Goal: Task Accomplishment & Management: Manage account settings

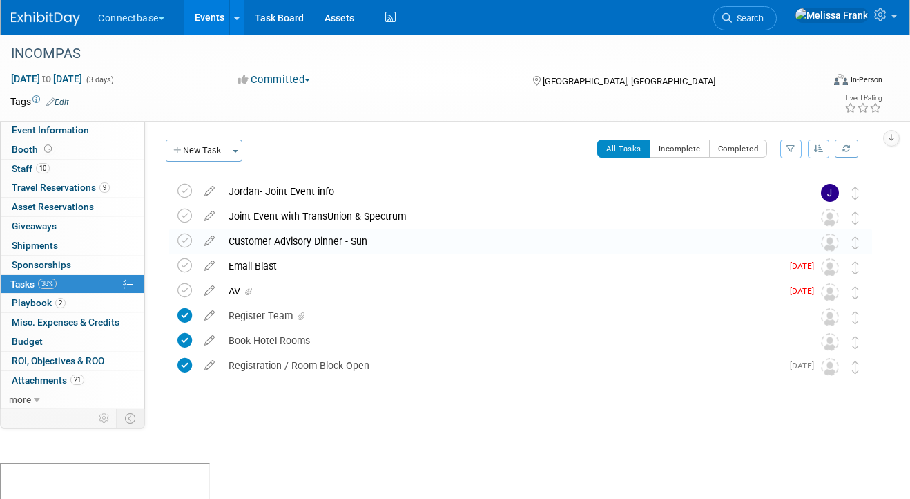
click at [210, 21] on link "Events" at bounding box center [209, 17] width 50 height 35
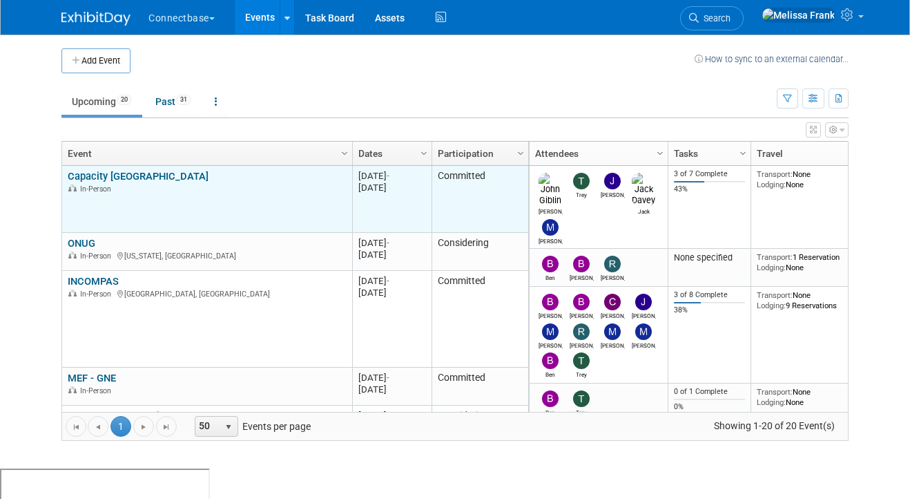
click at [118, 180] on link "Capacity [GEOGRAPHIC_DATA]" at bounding box center [138, 176] width 141 height 12
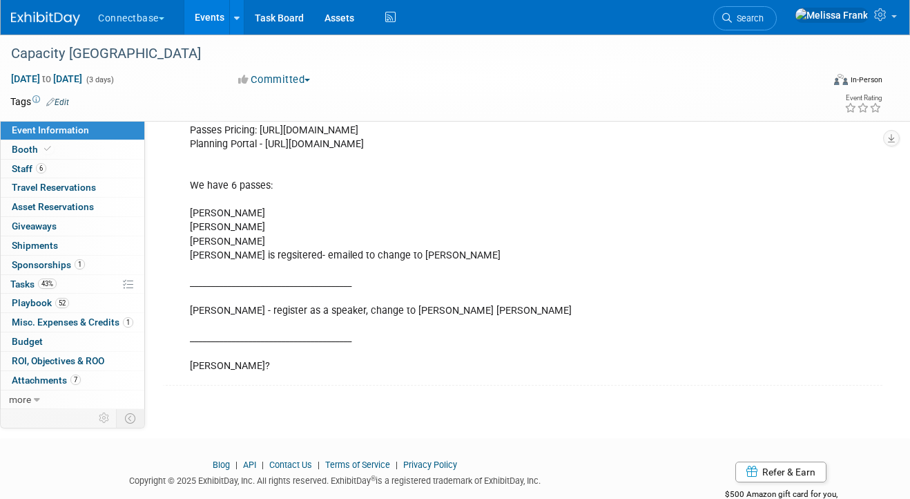
scroll to position [314, 0]
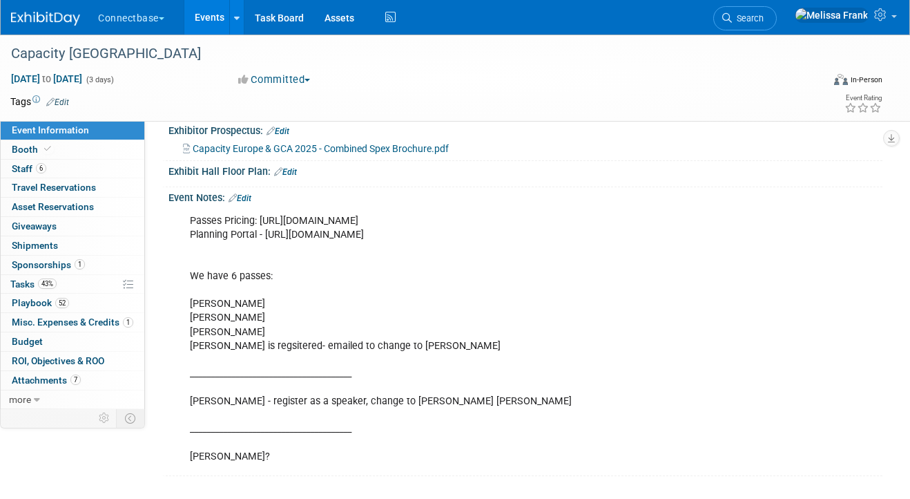
click at [251, 194] on link "Edit" at bounding box center [240, 198] width 23 height 10
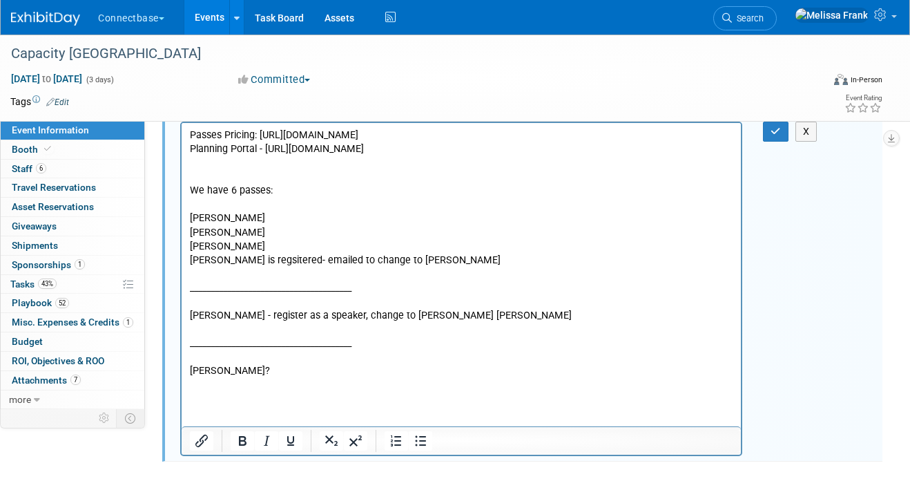
scroll to position [408, 0]
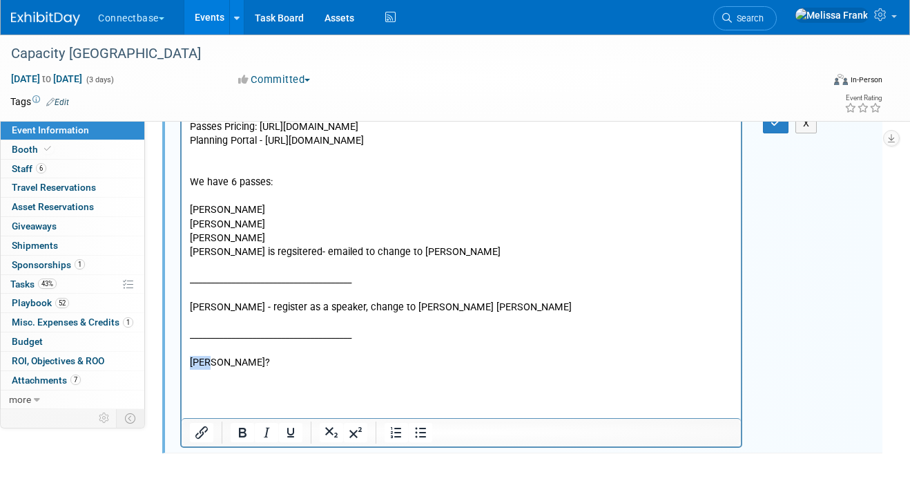
drag, startPoint x: 215, startPoint y: 376, endPoint x: 176, endPoint y: 372, distance: 39.5
click at [182, 369] on html "Passes Pricing: [URL][DOMAIN_NAME] Planning Portal - [URL][DOMAIN_NAME] We have…" at bounding box center [461, 241] width 559 height 255
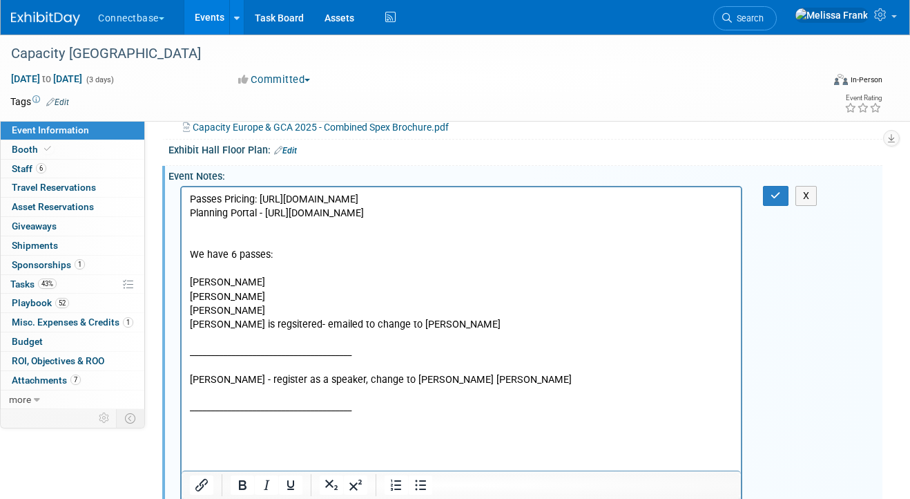
scroll to position [270, 0]
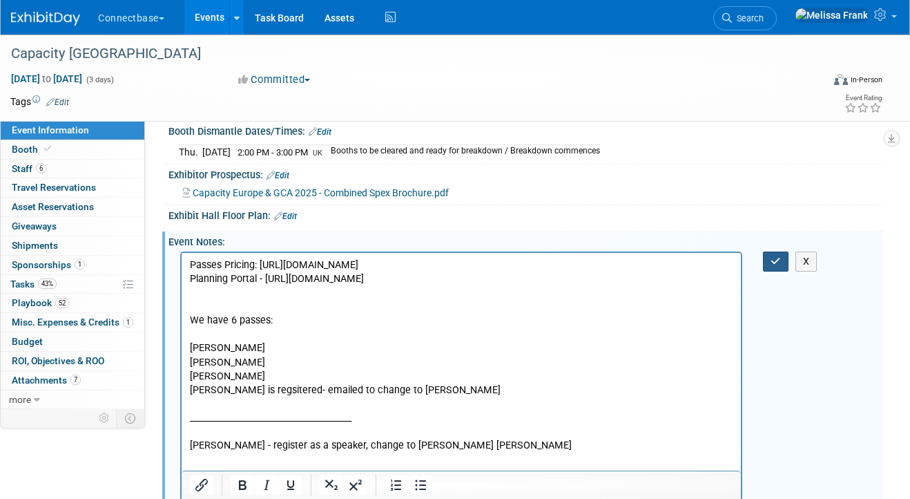
click at [785, 261] on button "button" at bounding box center [776, 261] width 26 height 20
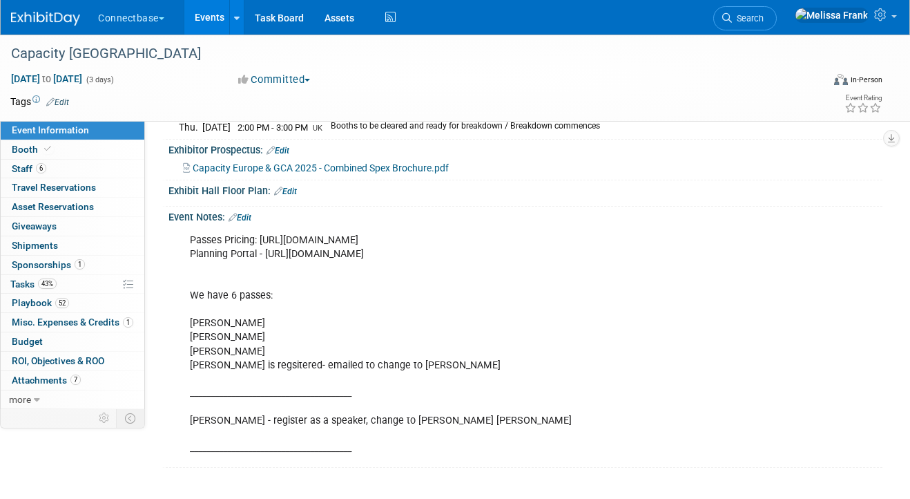
scroll to position [265, 0]
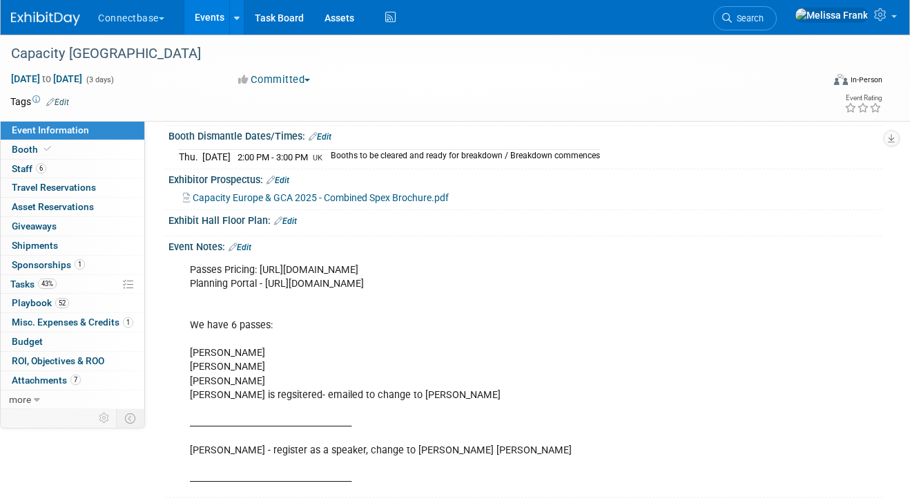
click at [245, 238] on div "Event Notes: Edit" at bounding box center [526, 245] width 714 height 18
click at [248, 246] on link "Edit" at bounding box center [240, 247] width 23 height 10
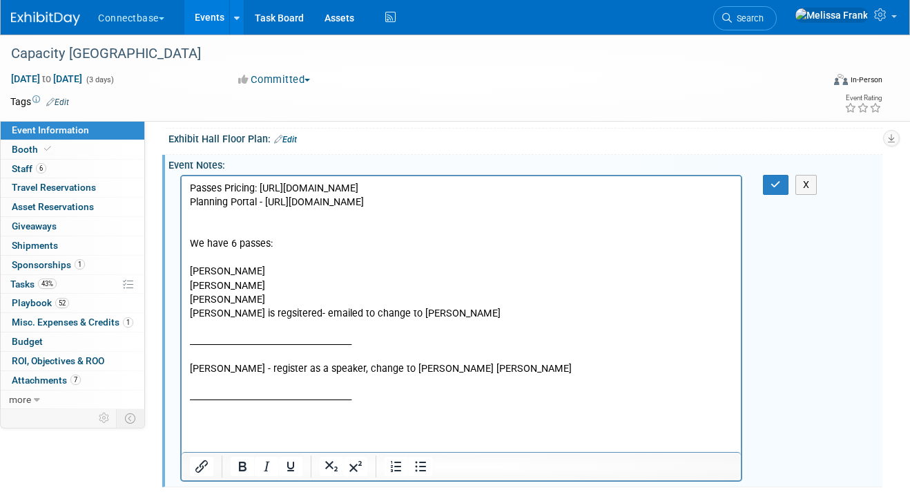
scroll to position [358, 0]
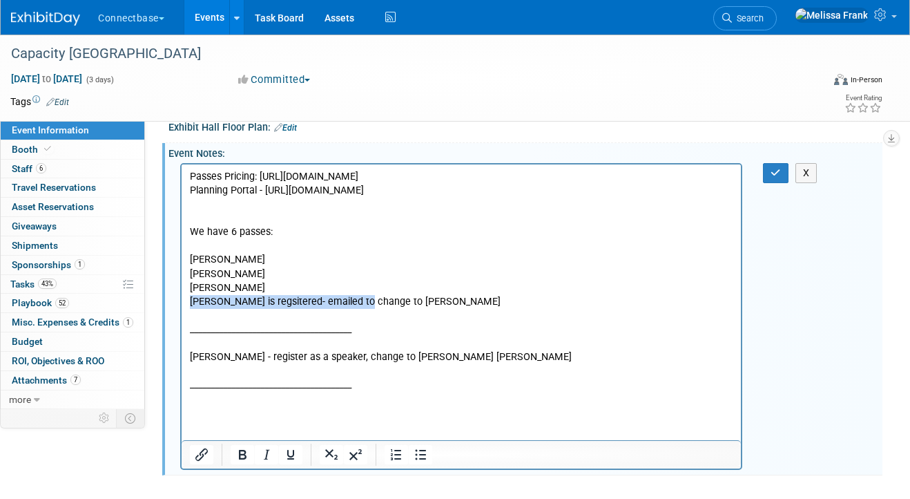
drag, startPoint x: 361, startPoint y: 319, endPoint x: 190, endPoint y: 314, distance: 171.4
click at [190, 314] on p "Passes Pricing: https://event.capacitymedia.com/event/185c8954-0515-4271-8672-4…" at bounding box center [462, 280] width 544 height 222
click at [221, 319] on p "Passes Pricing: https://event.capacitymedia.com/event/185c8954-0515-4271-8672-4…" at bounding box center [462, 280] width 544 height 222
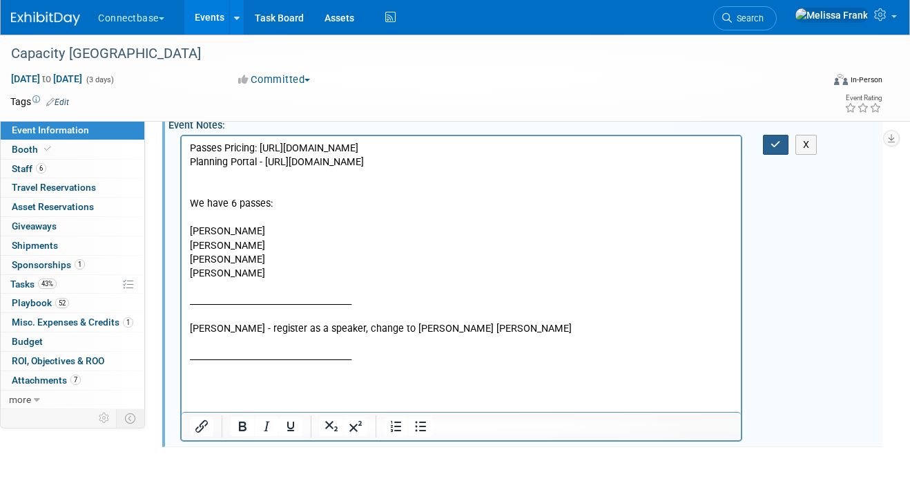
click at [776, 140] on icon "button" at bounding box center [776, 145] width 10 height 10
